Goal: Task Accomplishment & Management: Use online tool/utility

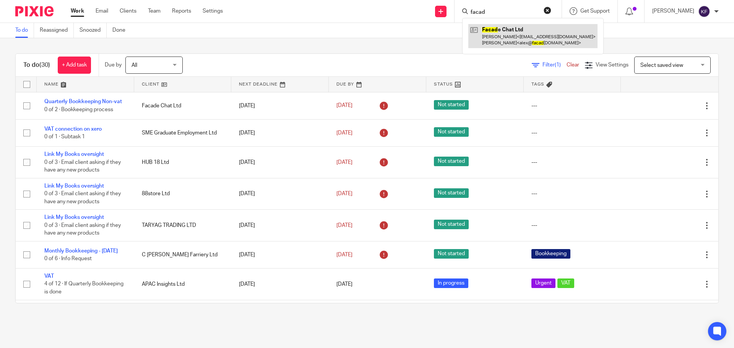
type input "facad"
click at [510, 37] on link at bounding box center [532, 36] width 129 height 24
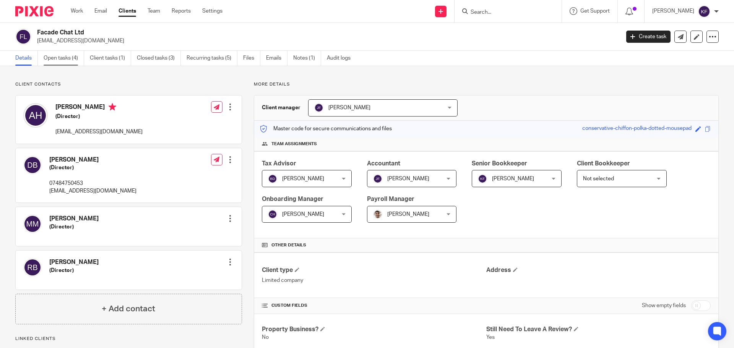
click at [63, 61] on link "Open tasks (4)" at bounding box center [64, 58] width 41 height 15
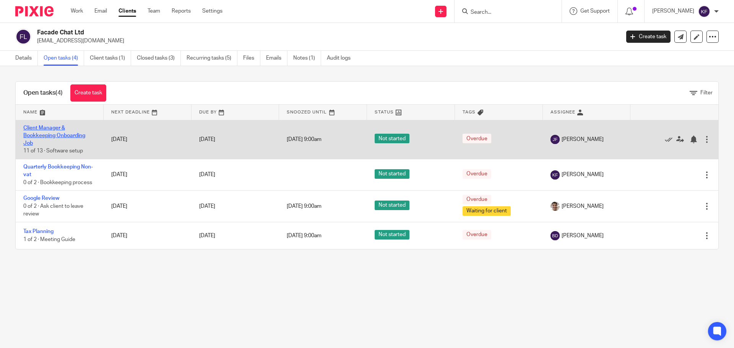
click at [52, 134] on link "Client Manager & Bookkeeping Onboarding Job" at bounding box center [54, 135] width 62 height 21
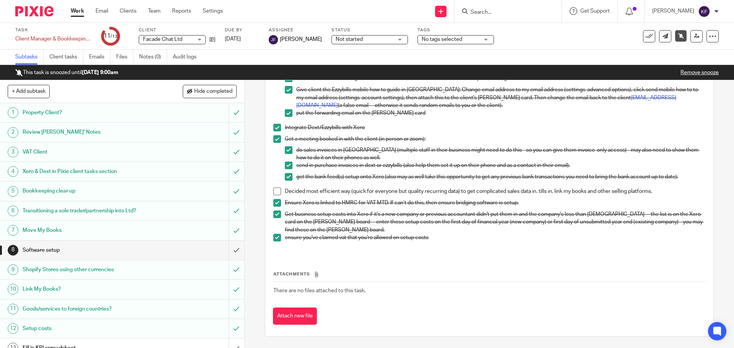
click at [74, 13] on link "Work" at bounding box center [77, 11] width 13 height 8
